Goal: Task Accomplishment & Management: Complete application form

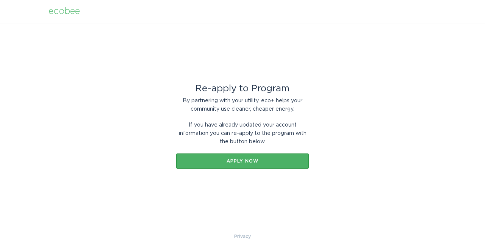
click at [228, 162] on div "Apply now" at bounding box center [242, 161] width 125 height 5
